Goal: Transaction & Acquisition: Book appointment/travel/reservation

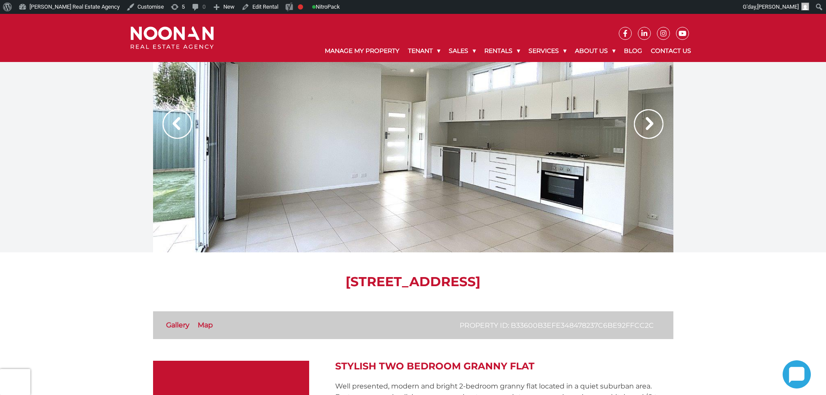
scroll to position [173, 0]
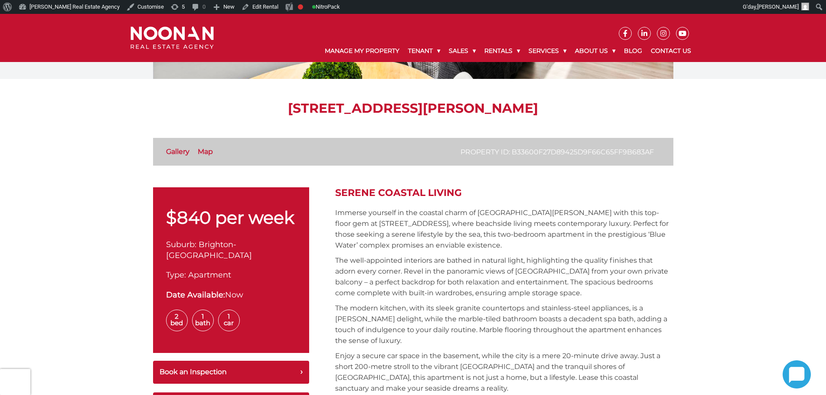
scroll to position [260, 0]
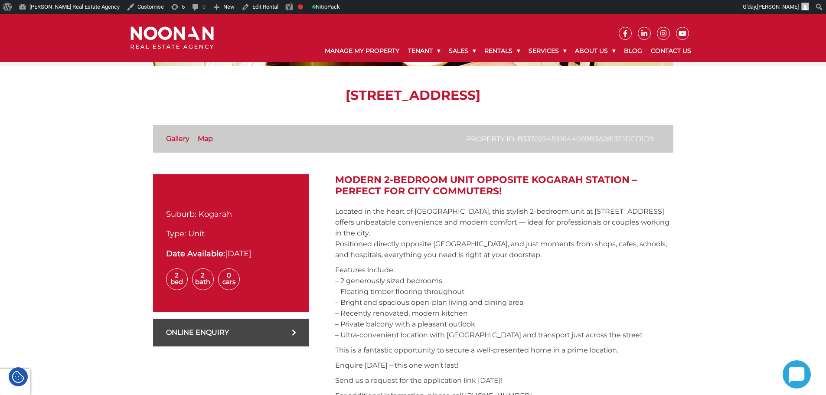
scroll to position [173, 0]
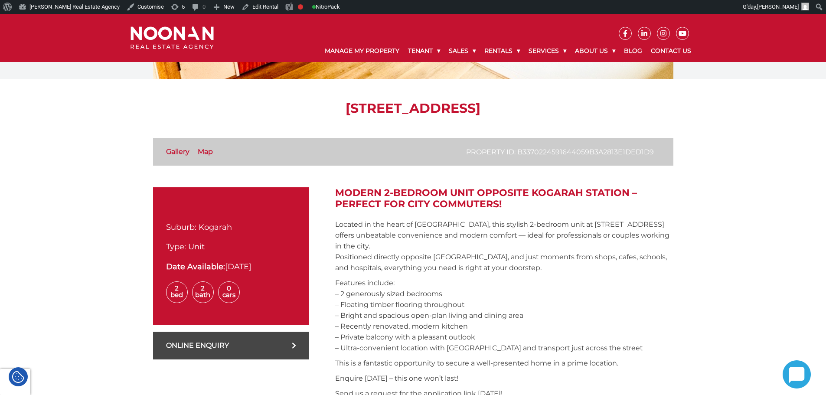
drag, startPoint x: 324, startPoint y: 108, endPoint x: 414, endPoint y: 107, distance: 89.8
click at [414, 107] on h1 "16/31 Station Street, Kogarah NSW 2217" at bounding box center [413, 109] width 520 height 16
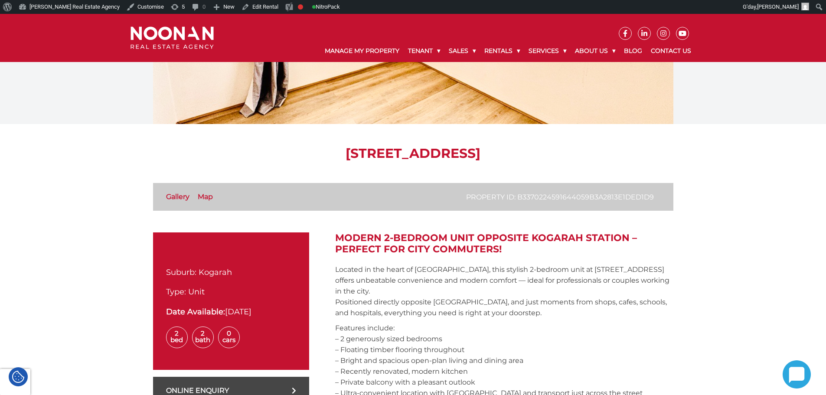
scroll to position [87, 0]
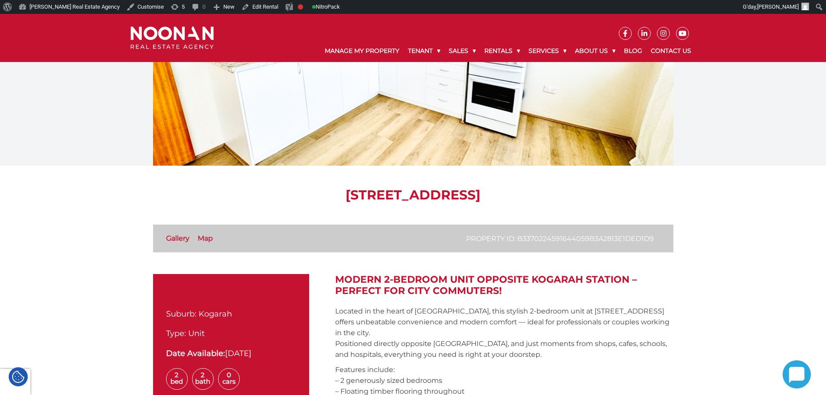
drag, startPoint x: 265, startPoint y: 193, endPoint x: 414, endPoint y: 198, distance: 149.7
click at [414, 198] on h1 "16/31 Station Street, Kogarah NSW 2217" at bounding box center [413, 195] width 520 height 16
copy h1 "16/31 Station Street"
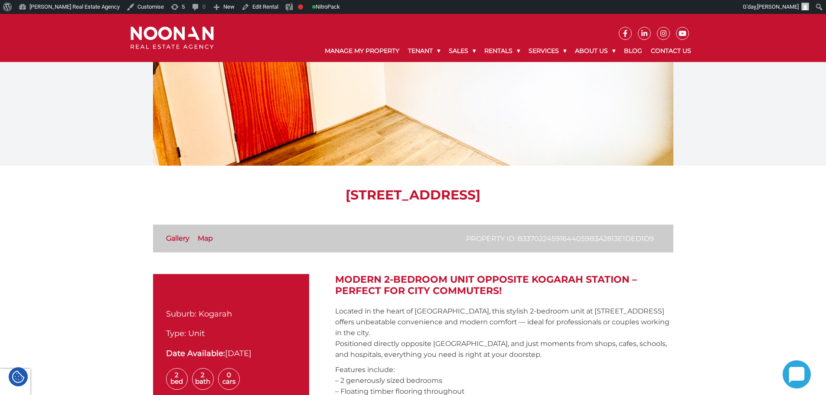
copy h1 "16/31 Station Street"
click at [272, 194] on h1 "[STREET_ADDRESS]" at bounding box center [413, 195] width 520 height 16
drag, startPoint x: 263, startPoint y: 195, endPoint x: 412, endPoint y: 194, distance: 149.2
click at [412, 194] on h1 "[STREET_ADDRESS]" at bounding box center [413, 195] width 520 height 16
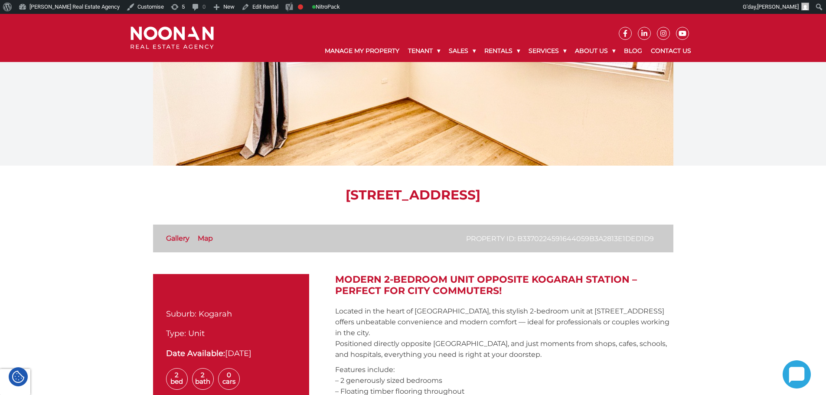
click at [285, 199] on h1 "16/31 Station Street, Kogarah NSW 2217" at bounding box center [413, 195] width 520 height 16
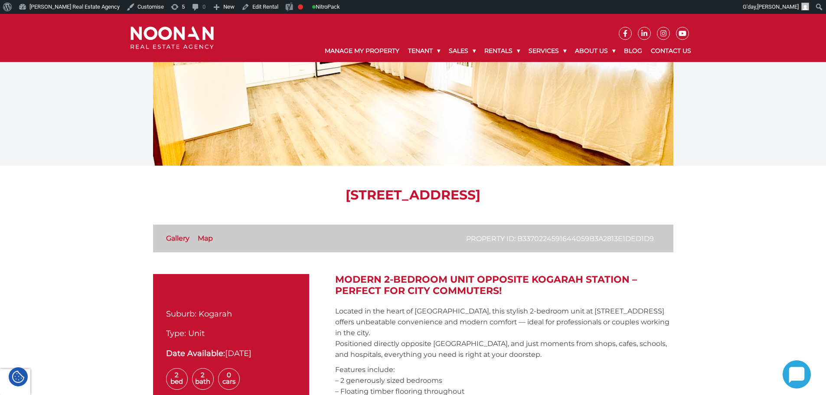
drag, startPoint x: 342, startPoint y: 197, endPoint x: 414, endPoint y: 196, distance: 72.0
click at [414, 196] on h1 "16/31 Station Street, Kogarah NSW 2217" at bounding box center [413, 195] width 520 height 16
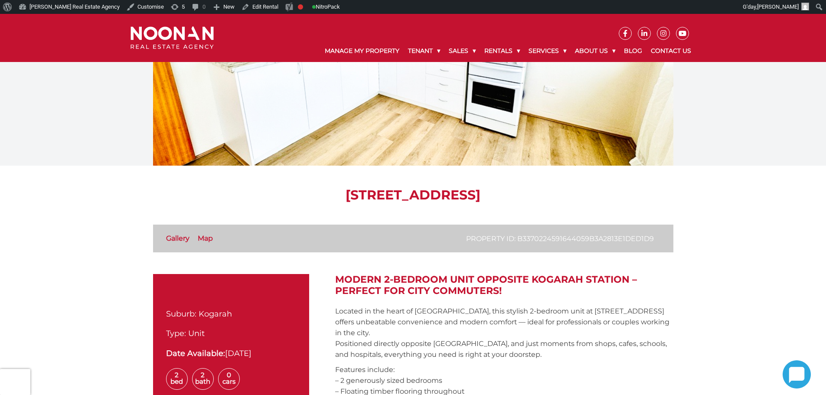
scroll to position [173, 0]
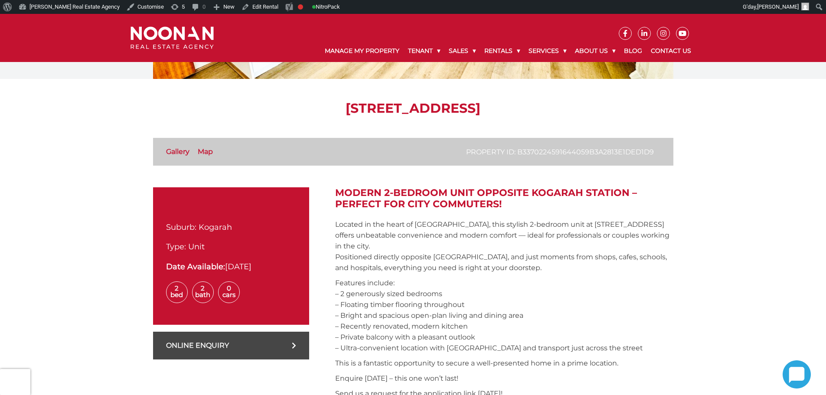
drag, startPoint x: 258, startPoint y: 103, endPoint x: 414, endPoint y: 106, distance: 155.3
click at [414, 106] on h1 "16/31 Station Street, Kogarah NSW 2217" at bounding box center [413, 109] width 520 height 16
copy h1 "16/31 Station Street"
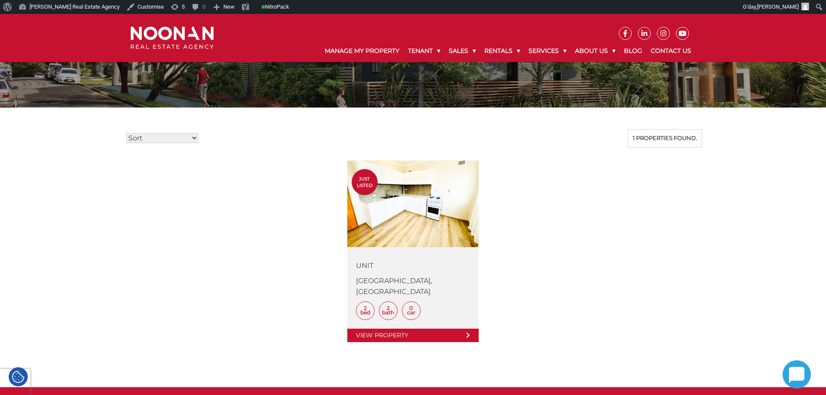
scroll to position [173, 0]
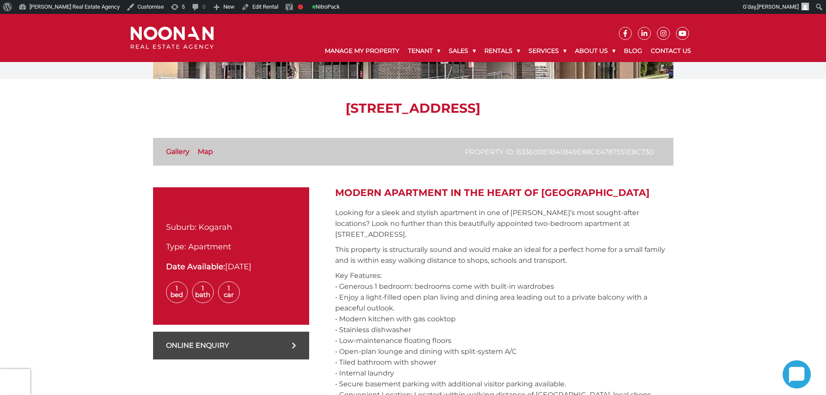
scroll to position [173, 0]
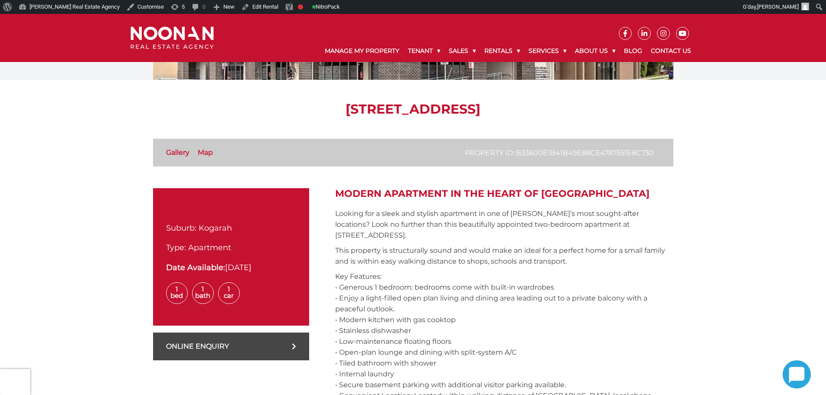
drag, startPoint x: 232, startPoint y: 110, endPoint x: 427, endPoint y: 116, distance: 194.4
click at [427, 116] on h1 "[STREET_ADDRESS]" at bounding box center [413, 109] width 520 height 16
copy h1 "33/232 Railway Parade"
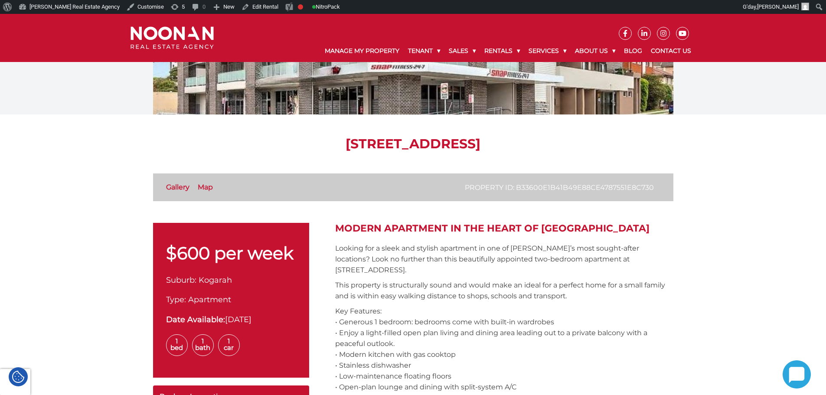
scroll to position [173, 0]
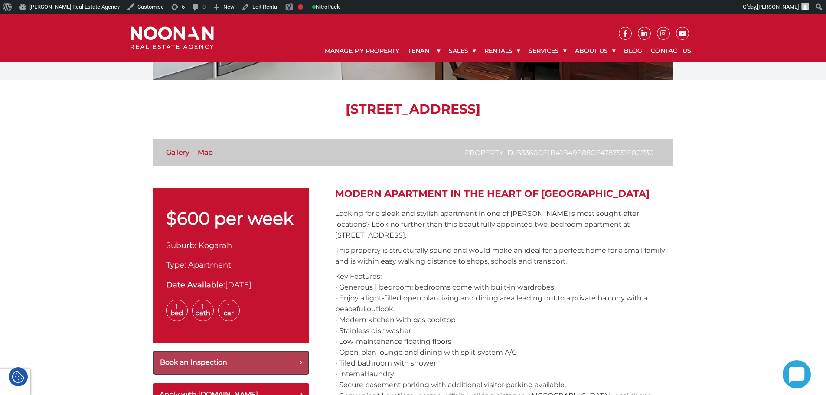
click at [270, 362] on button "Book an Inspection" at bounding box center [231, 363] width 156 height 24
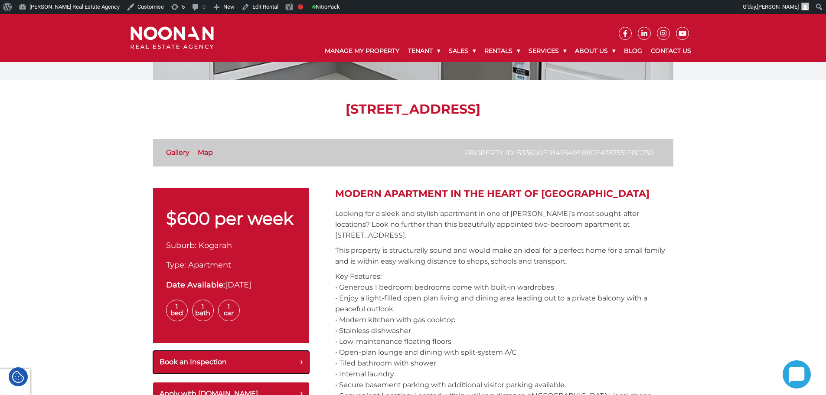
scroll to position [129, 0]
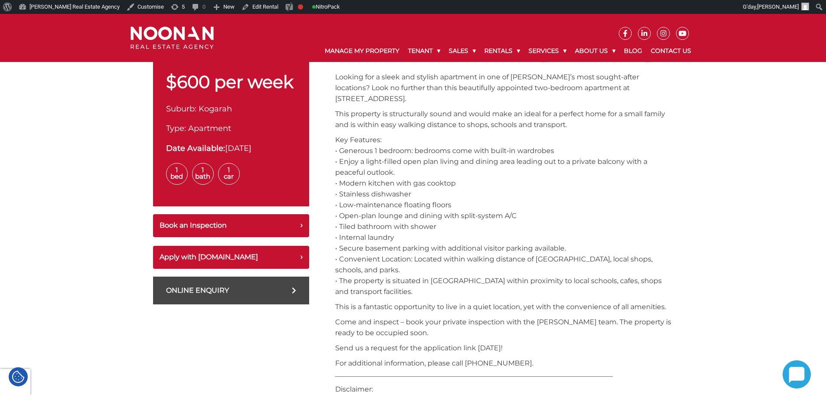
scroll to position [259, 0]
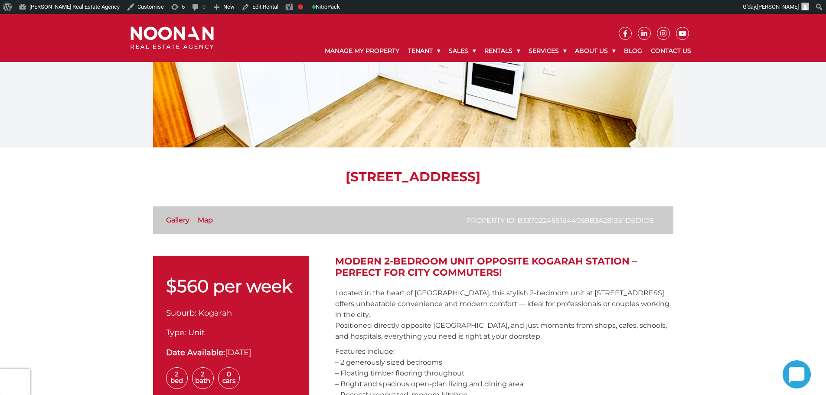
scroll to position [87, 0]
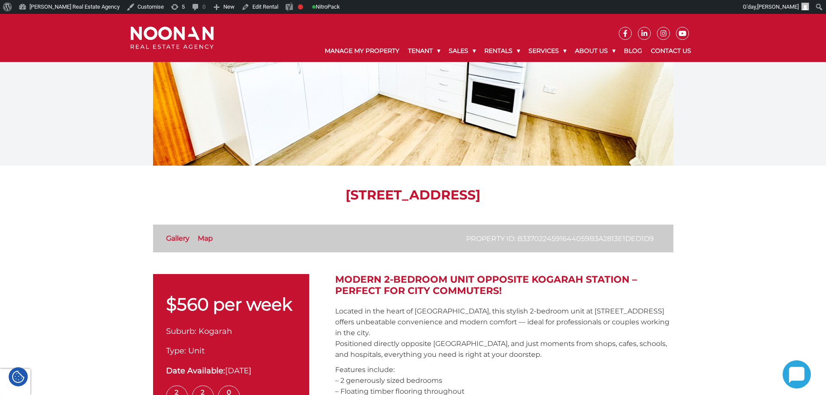
drag, startPoint x: 262, startPoint y: 190, endPoint x: 414, endPoint y: 194, distance: 152.3
click at [414, 194] on h1 "[STREET_ADDRESS]" at bounding box center [413, 195] width 520 height 16
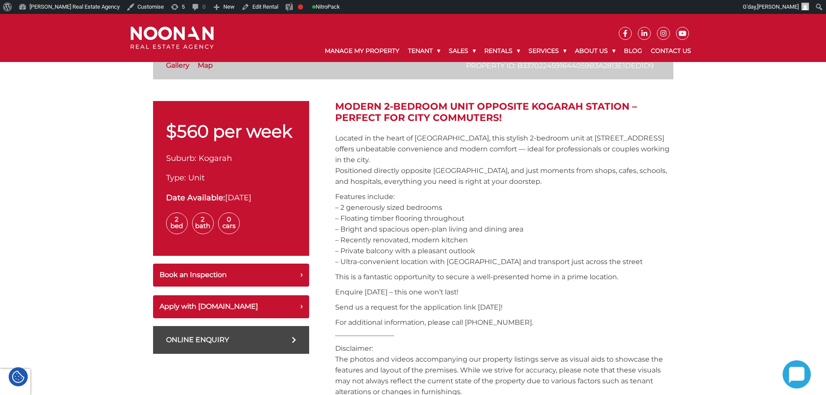
scroll to position [260, 0]
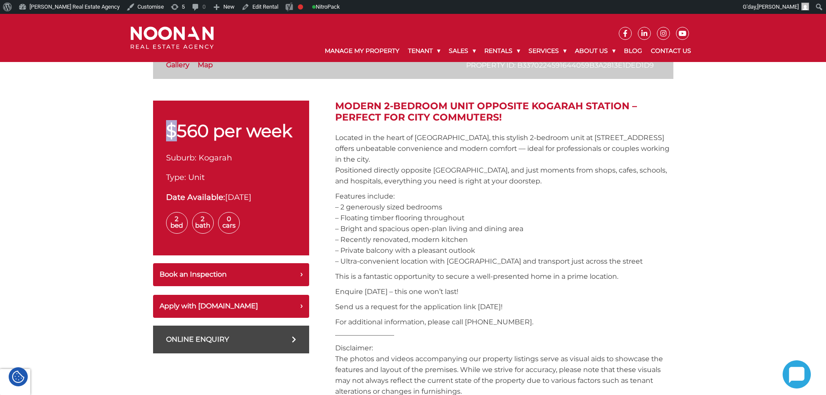
drag, startPoint x: 168, startPoint y: 133, endPoint x: 229, endPoint y: 137, distance: 61.2
click at [205, 132] on p "$560 per week" at bounding box center [231, 130] width 130 height 17
click at [247, 142] on div "$560 per week Suburb: Kogarah Type: Unit Date Available: 03-Sep-2025 2 Bed 2 Ba…" at bounding box center [231, 178] width 156 height 155
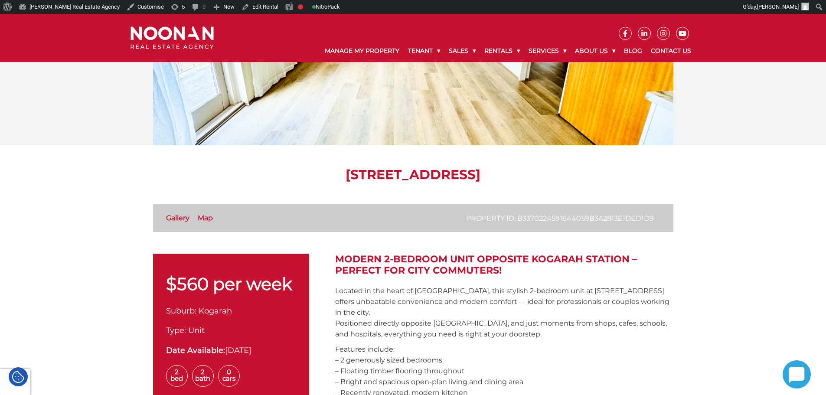
scroll to position [0, 0]
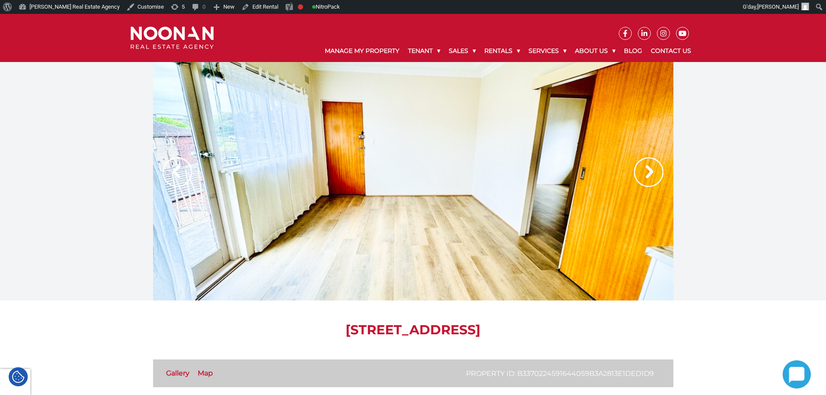
drag, startPoint x: 266, startPoint y: 330, endPoint x: 412, endPoint y: 325, distance: 145.8
click at [412, 325] on h1 "16/31 Station Street, Kogarah NSW 2217" at bounding box center [413, 330] width 520 height 16
copy h1 "16/31 Station Street"
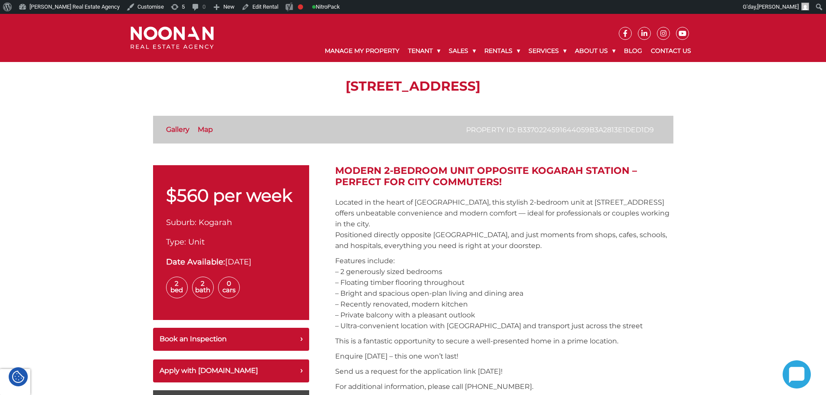
scroll to position [87, 0]
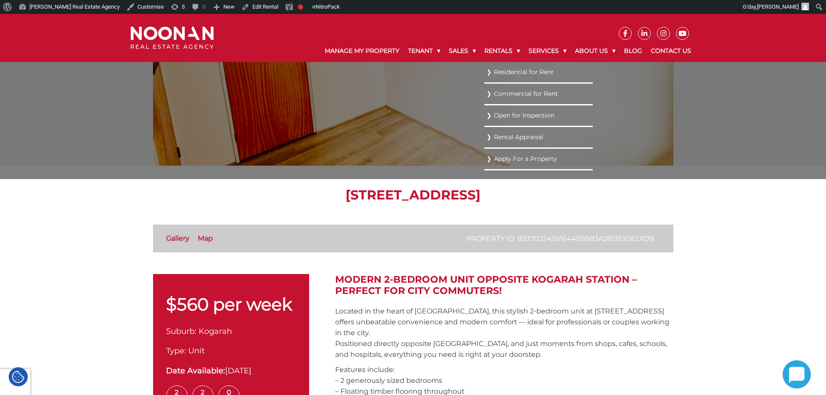
click at [509, 71] on link "Residential for Rent" at bounding box center [539, 72] width 104 height 12
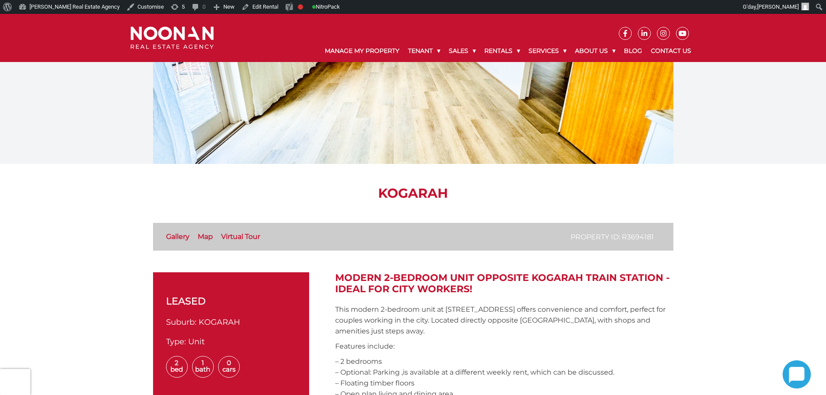
scroll to position [217, 0]
